Goal: Contribute content: Contribute content

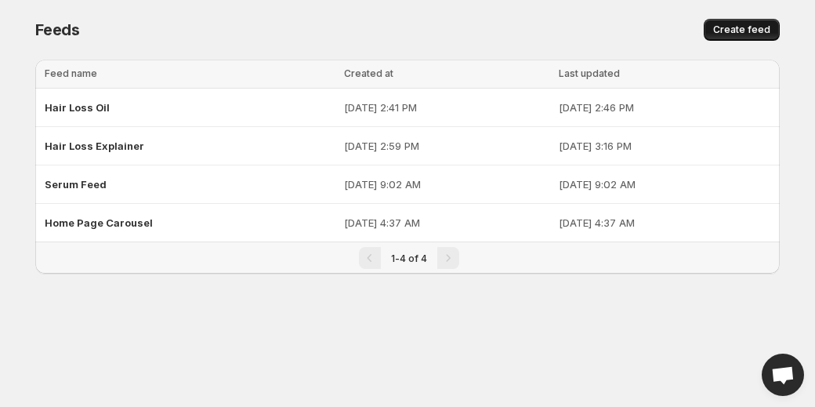
click at [755, 27] on span "Create feed" at bounding box center [741, 30] width 57 height 13
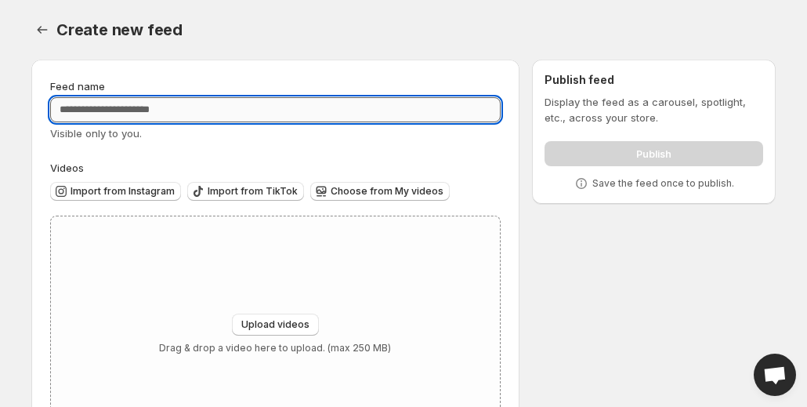
click at [382, 114] on input "Feed name" at bounding box center [275, 109] width 450 height 25
type input "**********"
click at [383, 140] on div "Visible only to you." at bounding box center [275, 133] width 450 height 16
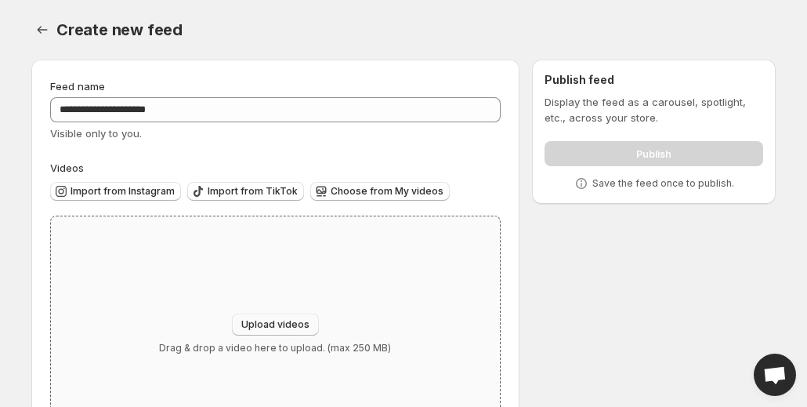
click at [262, 315] on button "Upload videos" at bounding box center [275, 324] width 87 height 22
type input "**********"
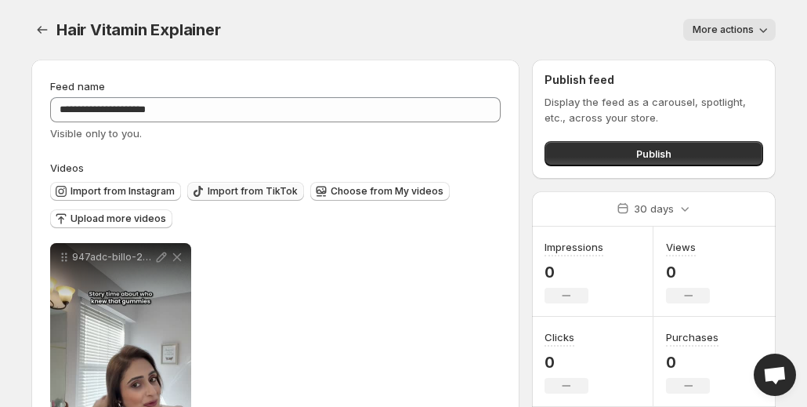
scroll to position [125, 0]
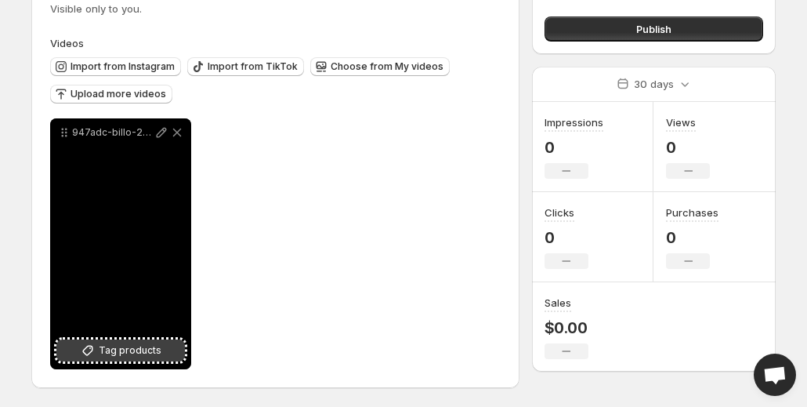
click at [110, 345] on span "Tag products" at bounding box center [130, 350] width 63 height 16
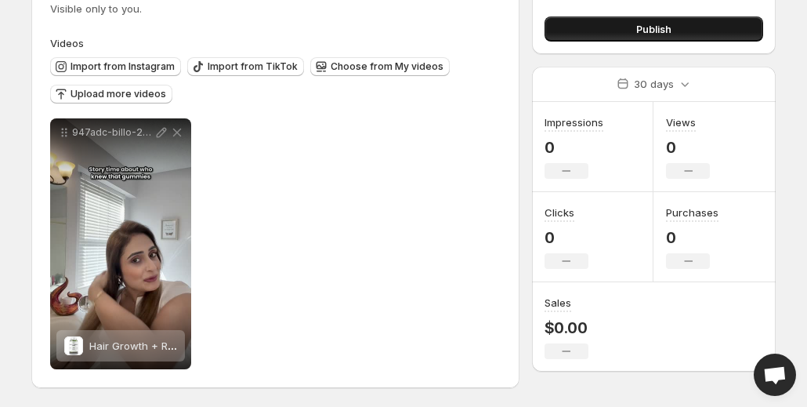
click at [581, 21] on button "Publish" at bounding box center [653, 28] width 219 height 25
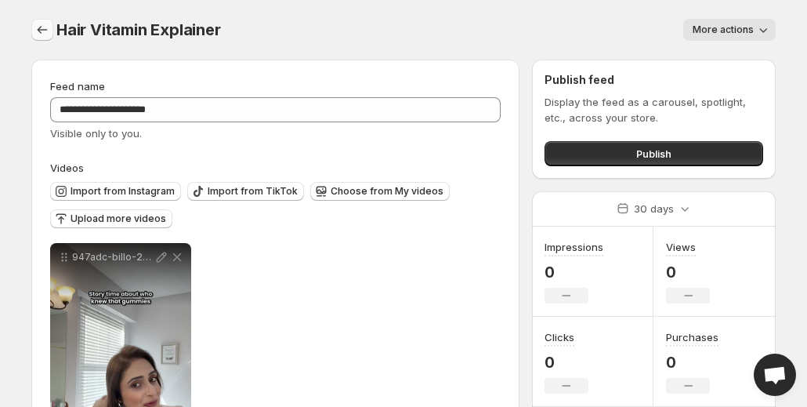
click at [41, 28] on icon "Settings" at bounding box center [42, 30] width 16 height 16
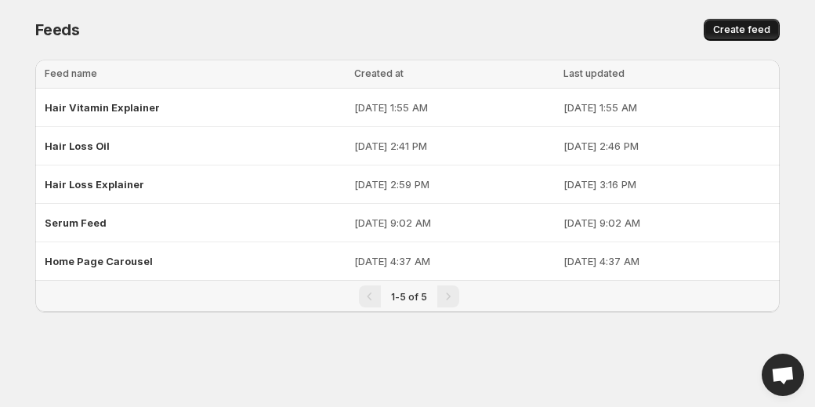
click at [747, 27] on span "Create feed" at bounding box center [741, 30] width 57 height 13
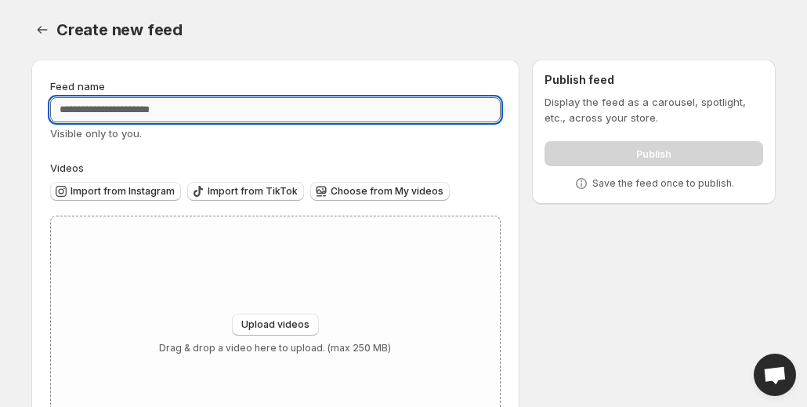
click at [400, 118] on input "Feed name" at bounding box center [275, 109] width 450 height 25
type input "**********"
click at [372, 151] on div "**********" at bounding box center [275, 265] width 450 height 374
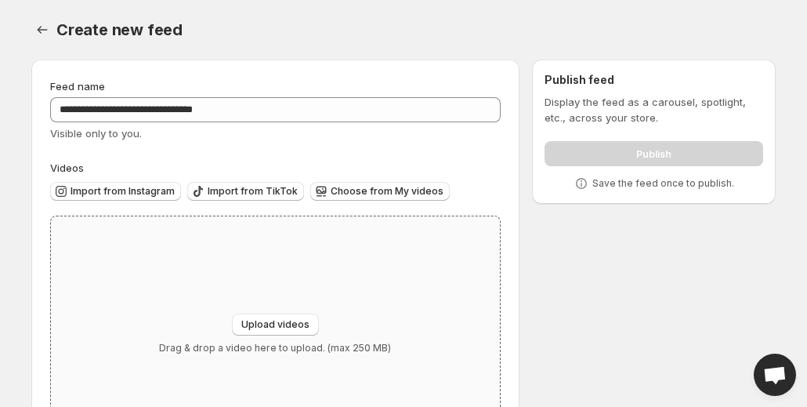
click at [261, 295] on div "Upload videos Drag & drop a video here to upload. (max 250 MB)" at bounding box center [275, 333] width 449 height 235
type input "**********"
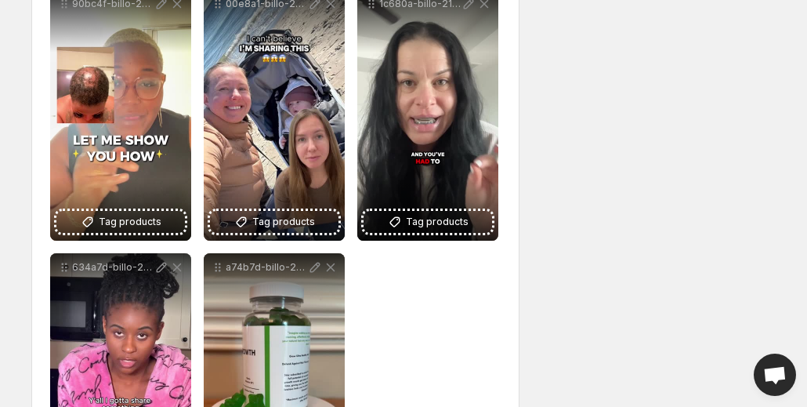
scroll to position [255, 0]
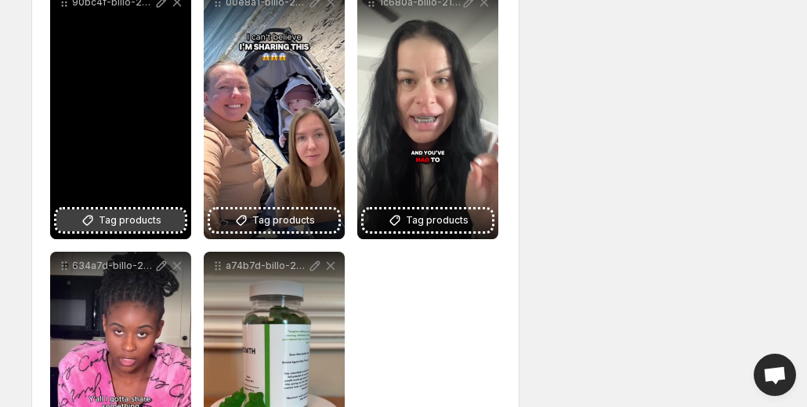
click at [154, 216] on span "Tag products" at bounding box center [130, 220] width 63 height 16
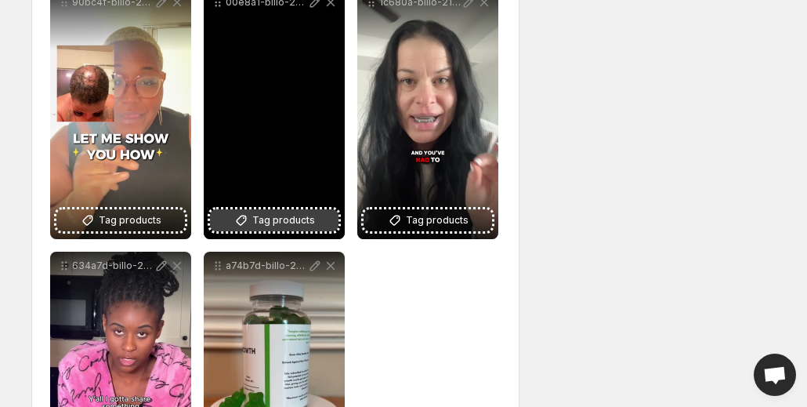
click at [302, 216] on span "Tag products" at bounding box center [283, 220] width 63 height 16
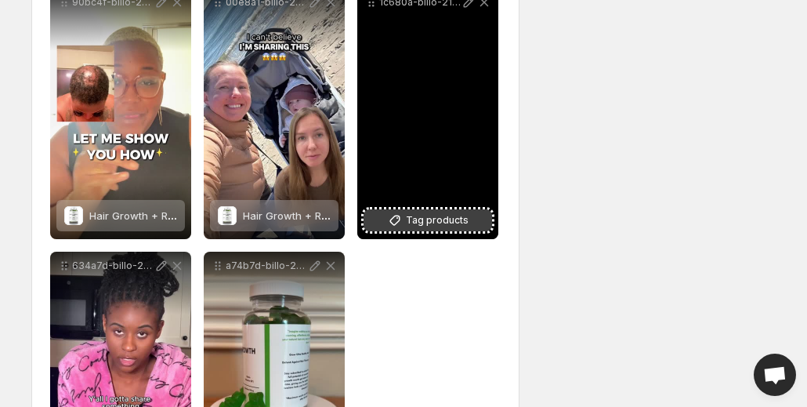
click at [429, 212] on button "Tag products" at bounding box center [427, 220] width 128 height 22
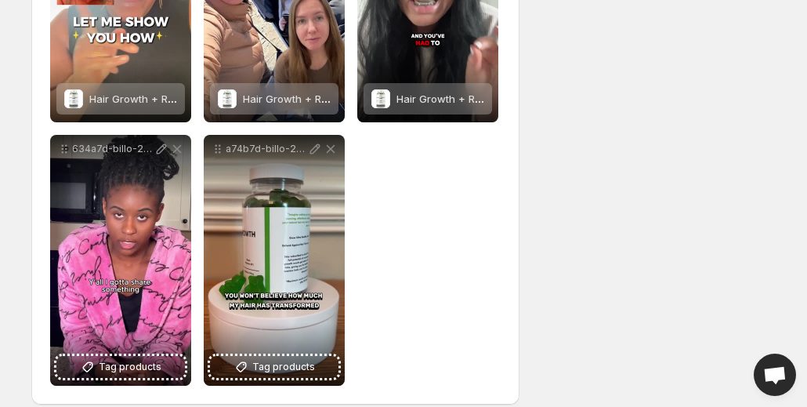
scroll to position [378, 0]
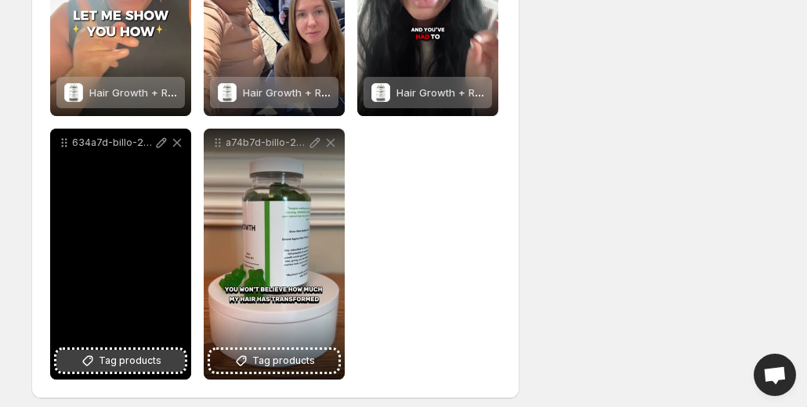
click at [177, 360] on button "Tag products" at bounding box center [120, 360] width 128 height 22
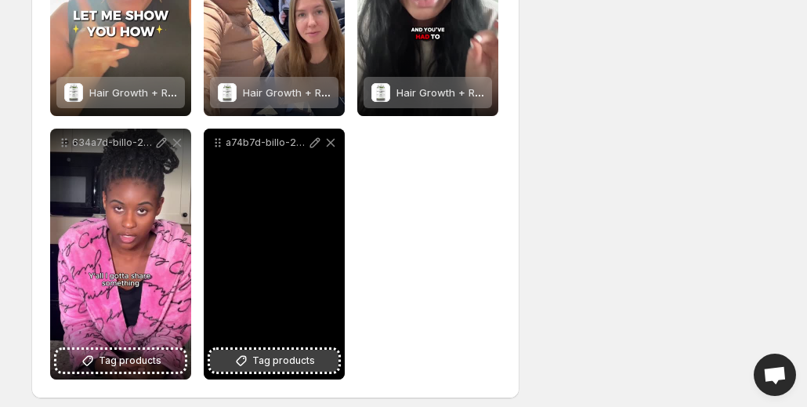
click at [289, 361] on span "Tag products" at bounding box center [283, 361] width 63 height 16
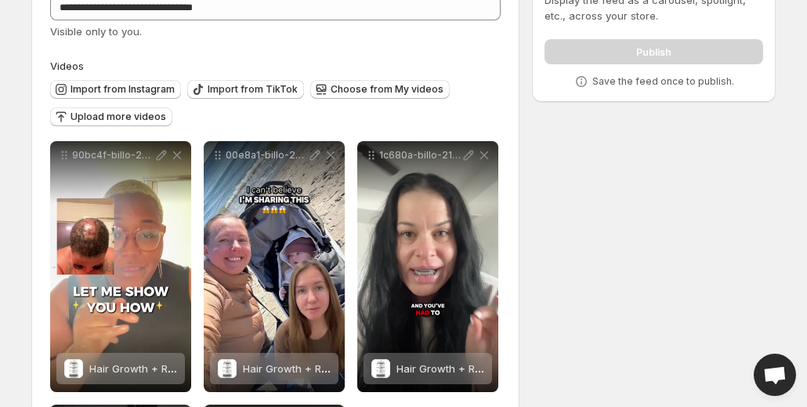
scroll to position [101, 0]
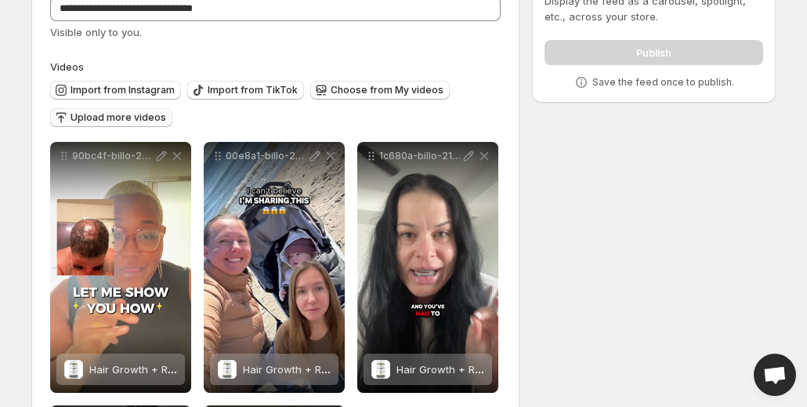
click at [138, 112] on span "Upload more videos" at bounding box center [119, 117] width 96 height 13
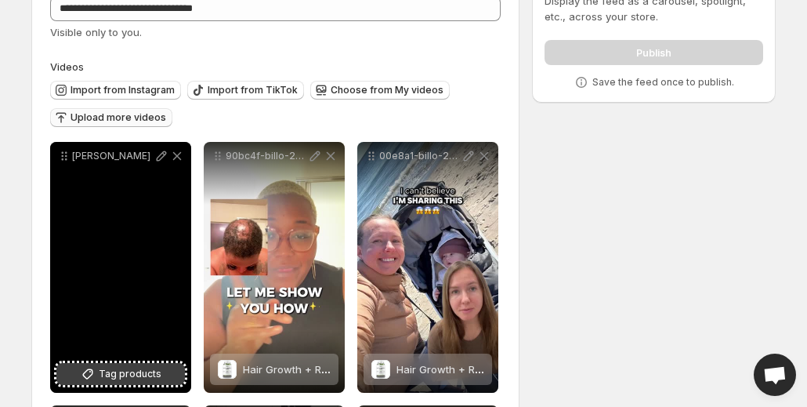
click at [91, 371] on icon at bounding box center [88, 374] width 16 height 16
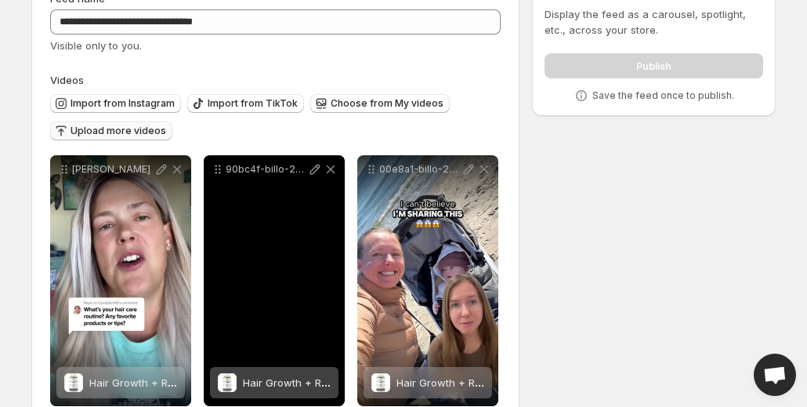
scroll to position [87, 0]
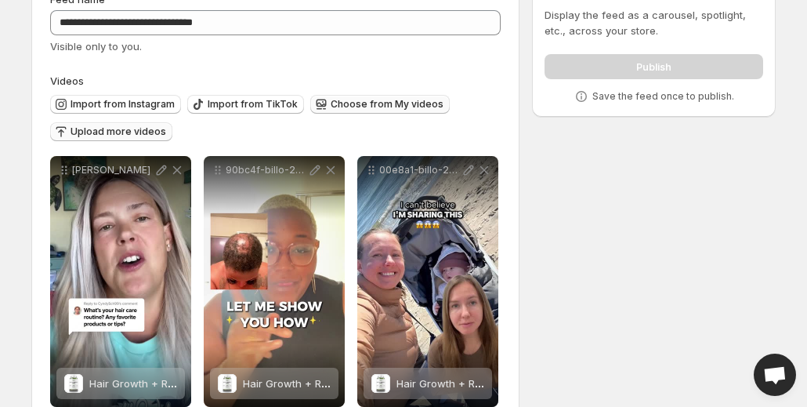
click at [358, 102] on span "Choose from My videos" at bounding box center [387, 104] width 113 height 13
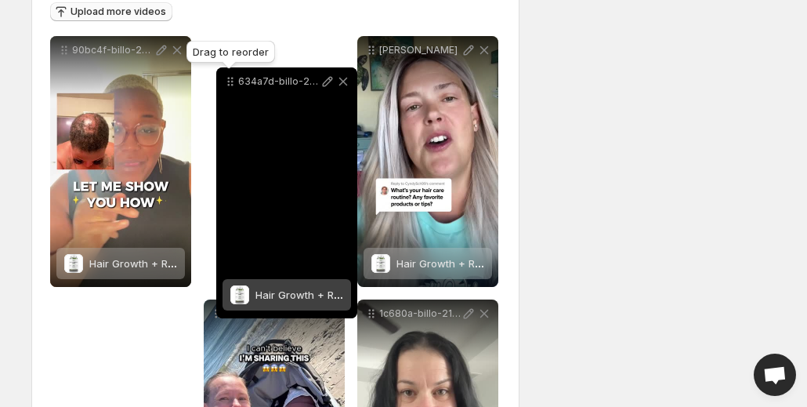
scroll to position [204, 0]
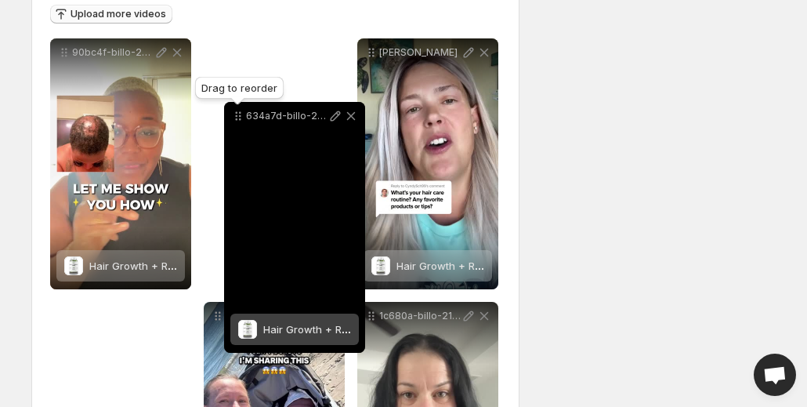
drag, startPoint x: 371, startPoint y: 251, endPoint x: 237, endPoint y: 120, distance: 186.7
click at [237, 120] on icon at bounding box center [238, 116] width 16 height 16
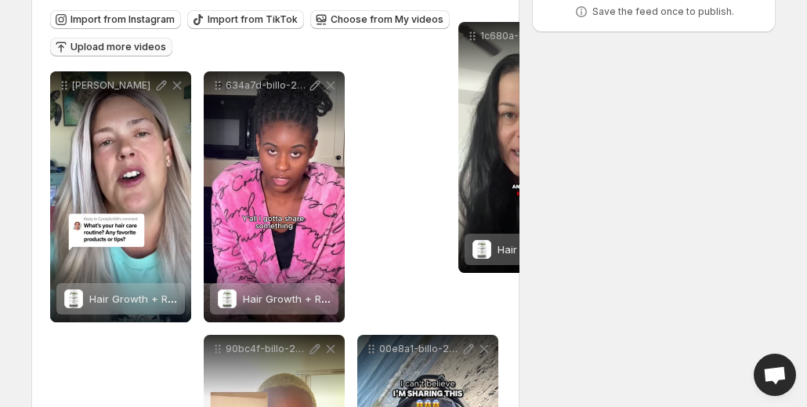
scroll to position [0, 0]
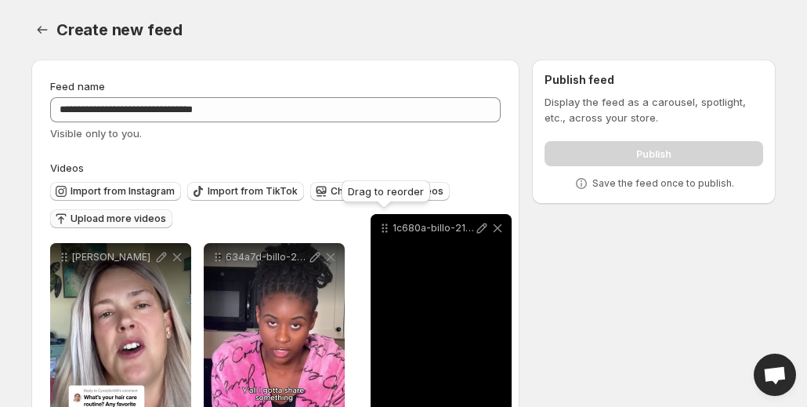
drag, startPoint x: 375, startPoint y: 184, endPoint x: 389, endPoint y: 226, distance: 44.3
click at [389, 226] on icon at bounding box center [385, 228] width 16 height 16
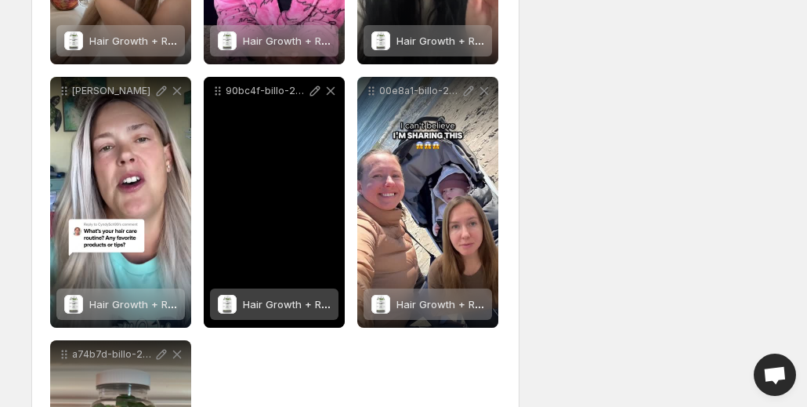
scroll to position [429, 0]
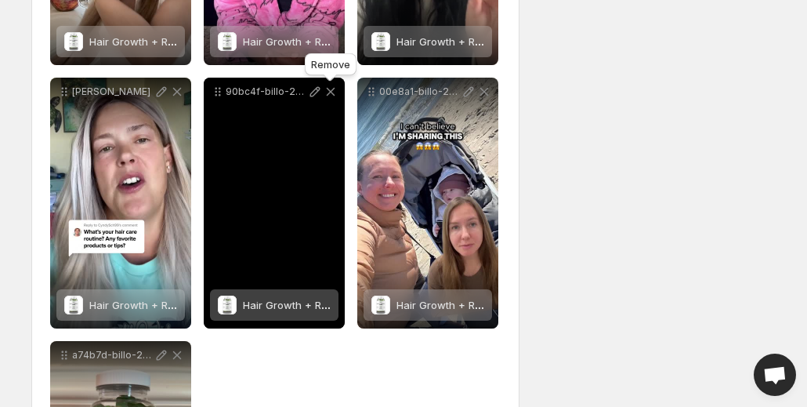
click at [329, 95] on icon at bounding box center [331, 92] width 16 height 16
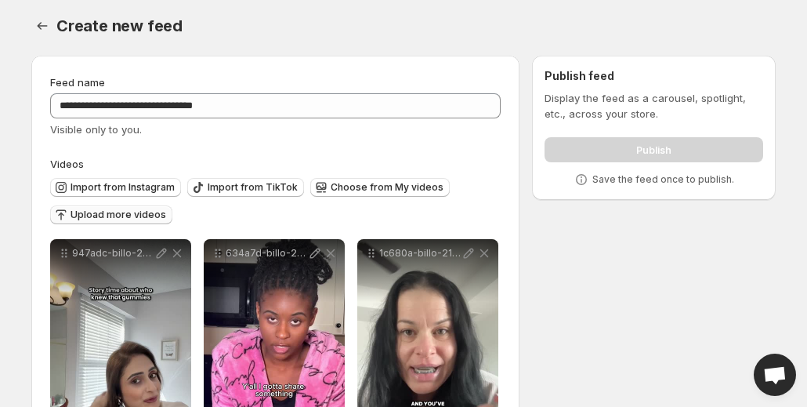
scroll to position [0, 0]
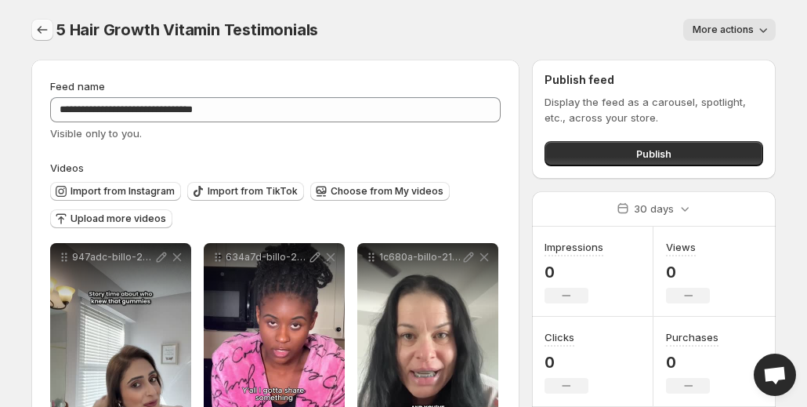
click at [45, 30] on icon "Settings" at bounding box center [43, 30] width 10 height 8
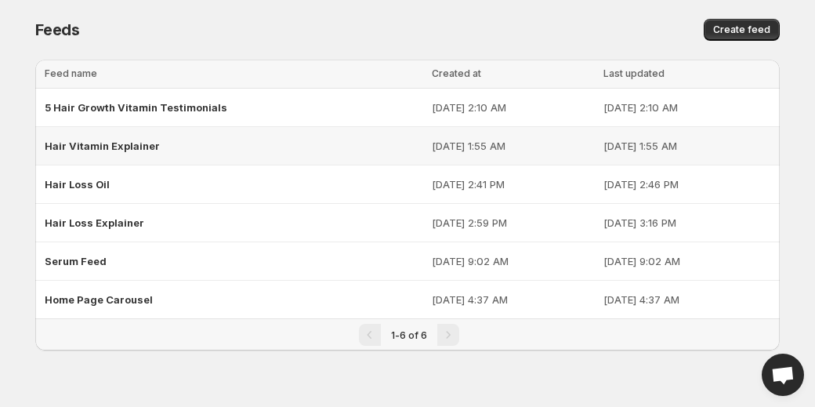
click at [100, 149] on span "Hair Vitamin Explainer" at bounding box center [102, 145] width 115 height 13
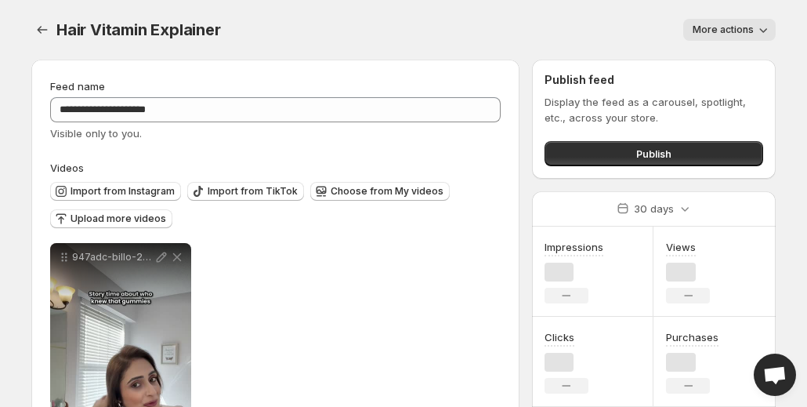
scroll to position [125, 0]
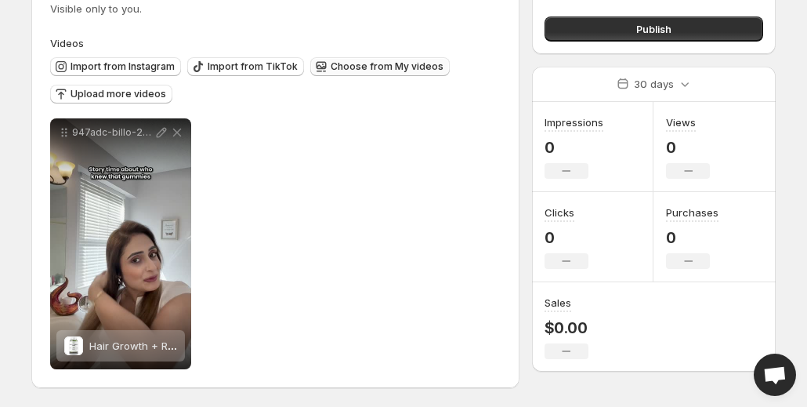
click at [331, 66] on span "Choose from My videos" at bounding box center [387, 66] width 113 height 13
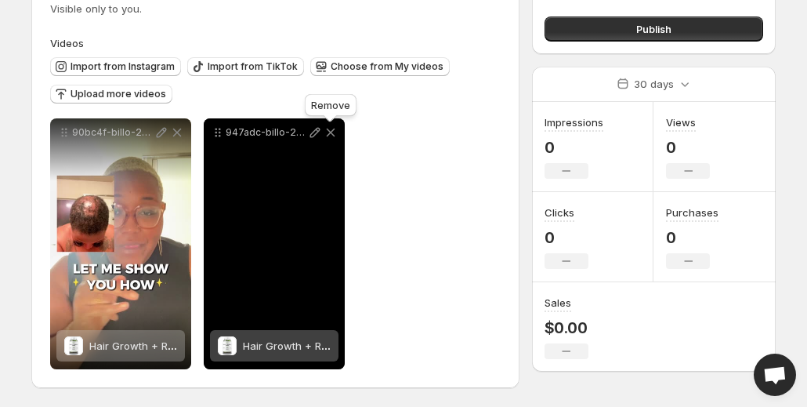
click at [331, 130] on icon at bounding box center [331, 133] width 16 height 16
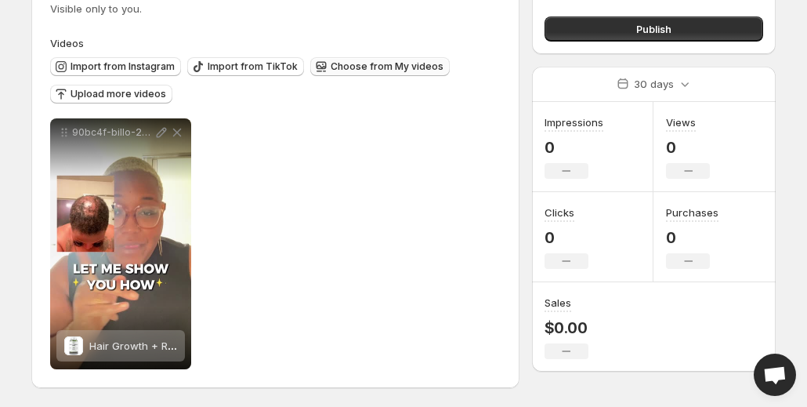
click at [378, 63] on span "Choose from My videos" at bounding box center [387, 66] width 113 height 13
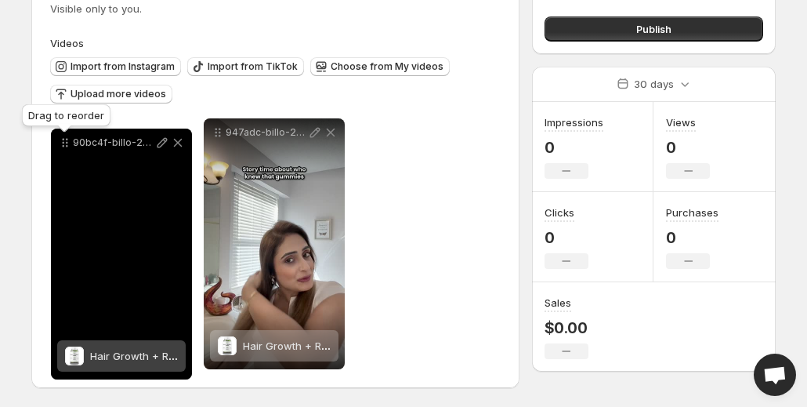
drag, startPoint x: 215, startPoint y: 128, endPoint x: 61, endPoint y: 139, distance: 153.9
click at [61, 139] on icon at bounding box center [65, 143] width 16 height 16
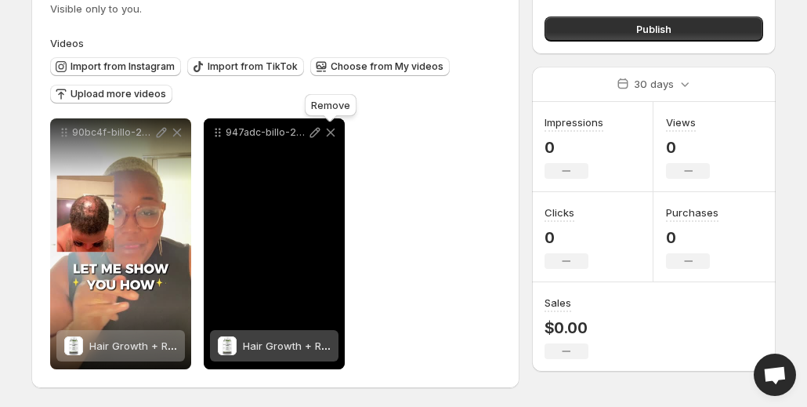
click at [333, 133] on icon at bounding box center [331, 133] width 16 height 16
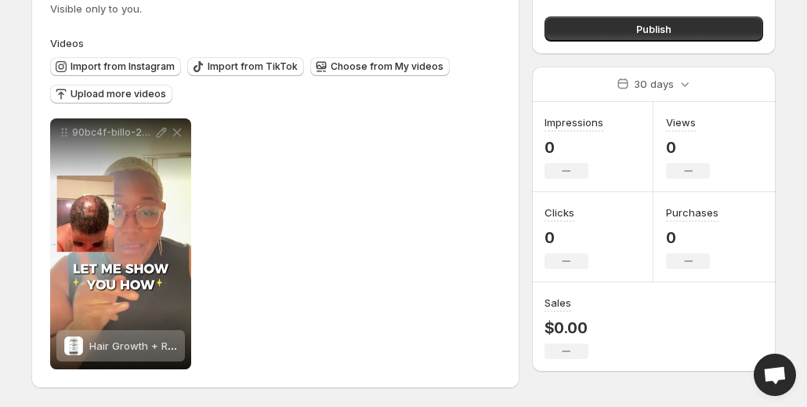
scroll to position [0, 0]
